Goal: Task Accomplishment & Management: Use online tool/utility

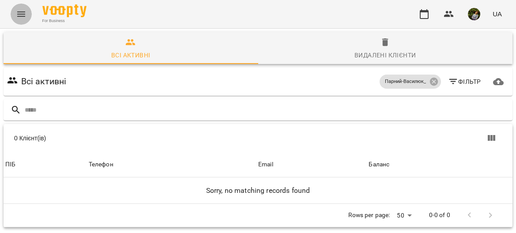
click at [16, 15] on icon "Menu" at bounding box center [21, 14] width 11 height 11
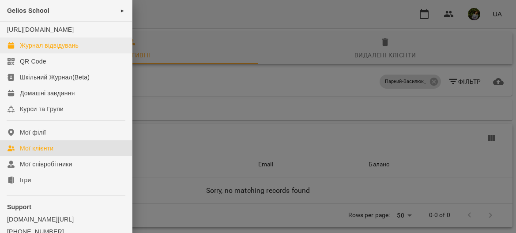
click at [53, 50] on div "Журнал відвідувань" at bounding box center [49, 45] width 59 height 9
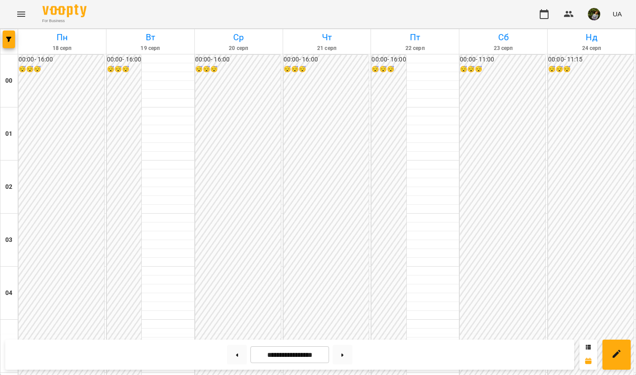
scroll to position [433, 0]
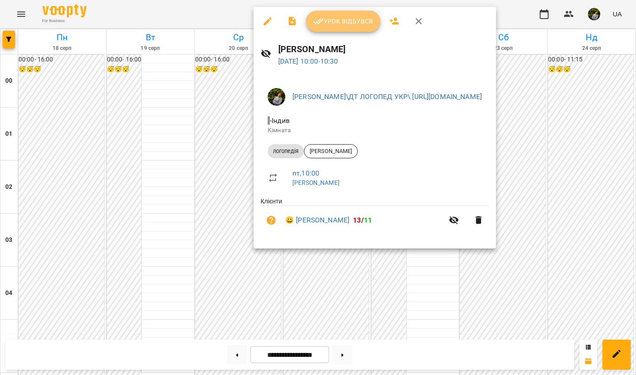
click at [353, 20] on span "Урок відбувся" at bounding box center [343, 21] width 60 height 11
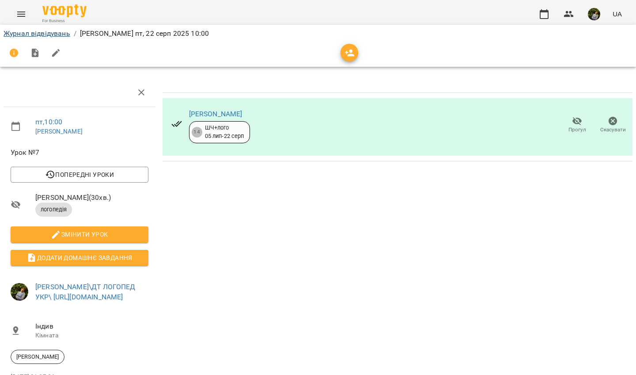
click at [43, 32] on link "Журнал відвідувань" at bounding box center [37, 33] width 67 height 8
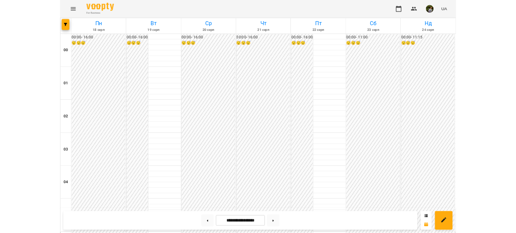
scroll to position [453, 0]
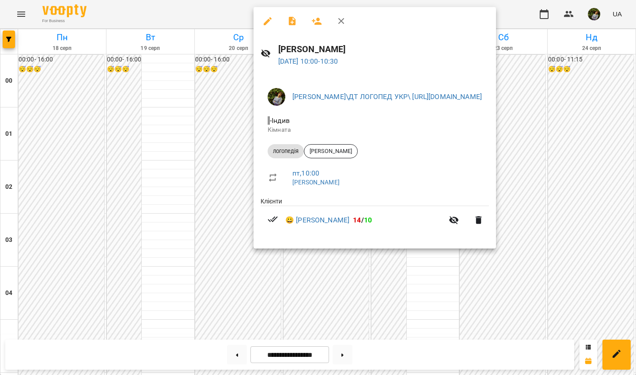
click at [419, 233] on div at bounding box center [318, 187] width 636 height 375
